Goal: Navigation & Orientation: Find specific page/section

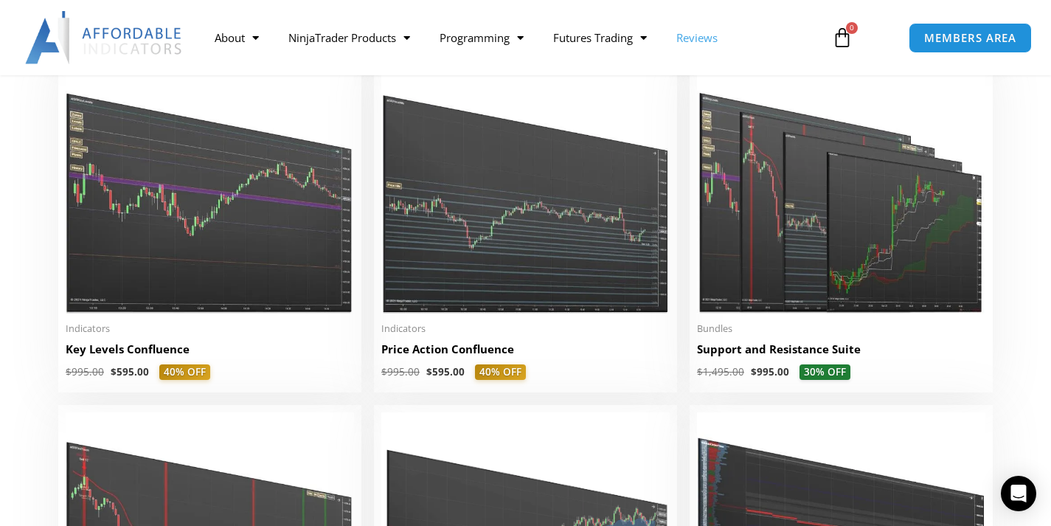
click at [714, 36] on link "Reviews" at bounding box center [696, 38] width 71 height 34
